Goal: Check status: Check status

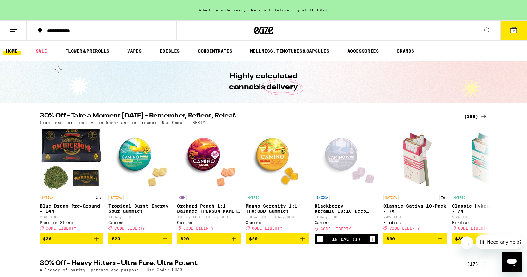
click at [12, 31] on line at bounding box center [12, 31] width 5 height 0
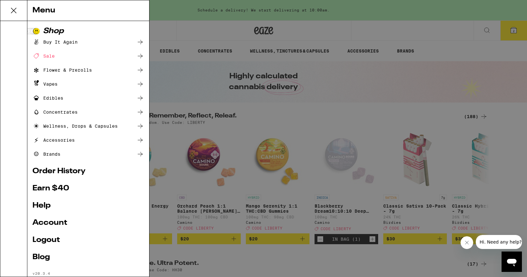
click at [64, 169] on link "Order History" at bounding box center [88, 171] width 112 height 8
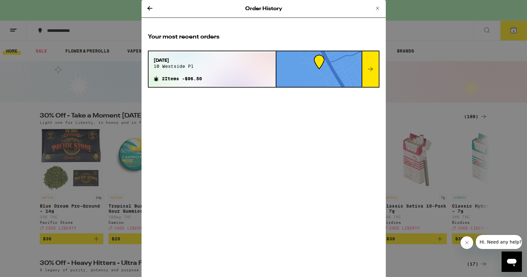
click at [366, 61] on div at bounding box center [369, 69] width 17 height 36
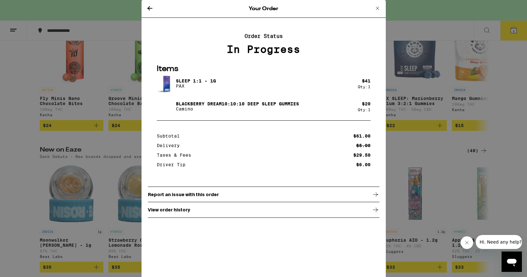
scroll to position [408, 0]
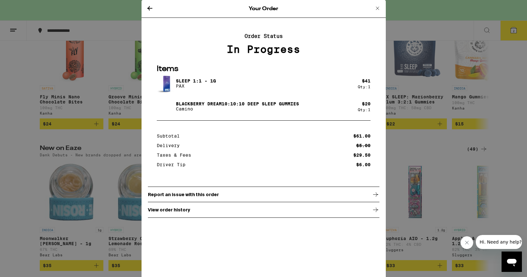
click at [330, 210] on div "View order history" at bounding box center [263, 210] width 231 height 16
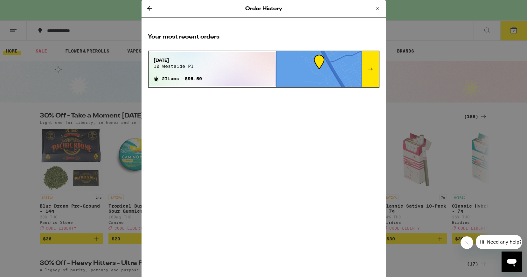
click at [379, 8] on icon at bounding box center [377, 8] width 8 height 8
